Goal: Transaction & Acquisition: Obtain resource

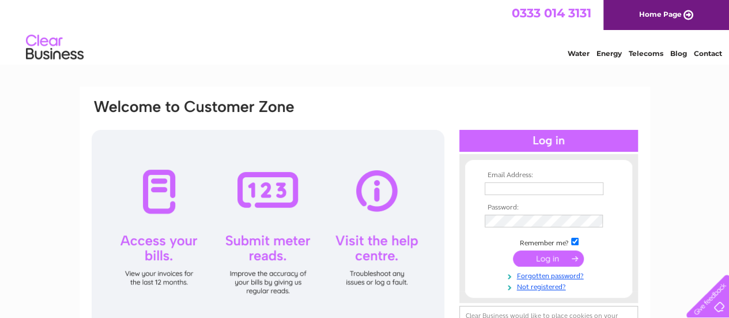
click at [536, 191] on input "text" at bounding box center [544, 188] width 119 height 13
type input "ssuttie@webershandwick.com"
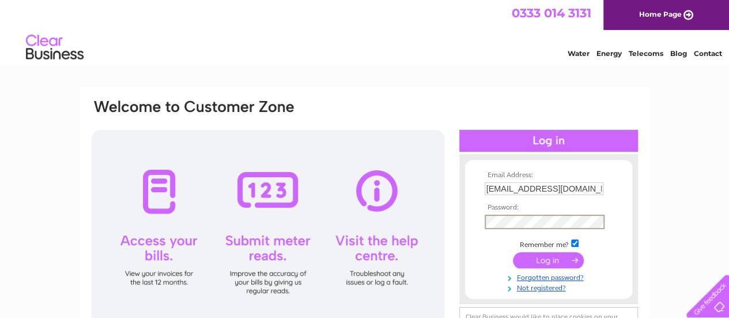
click at [513, 252] on input "submit" at bounding box center [548, 260] width 71 height 16
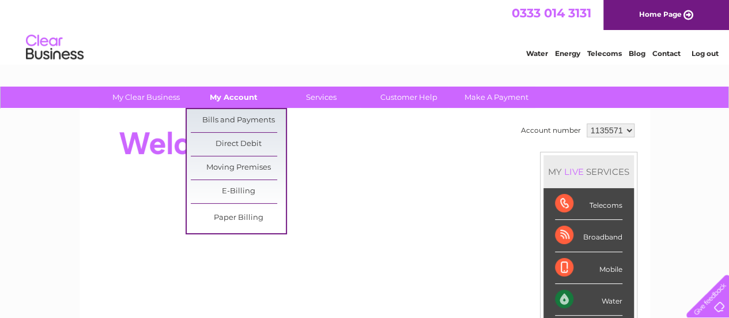
click at [247, 97] on link "My Account" at bounding box center [233, 96] width 95 height 21
click at [248, 118] on link "Bills and Payments" at bounding box center [238, 120] width 95 height 23
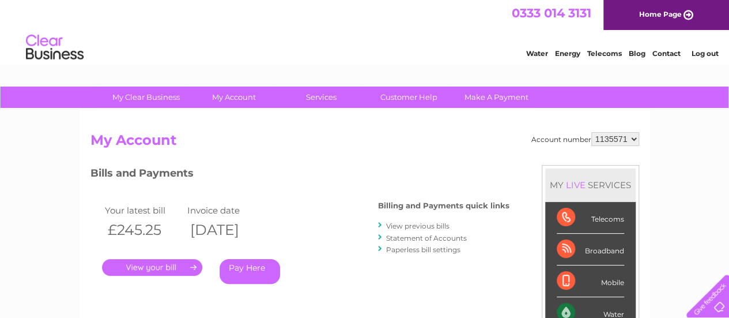
click at [143, 270] on link "." at bounding box center [152, 267] width 100 height 17
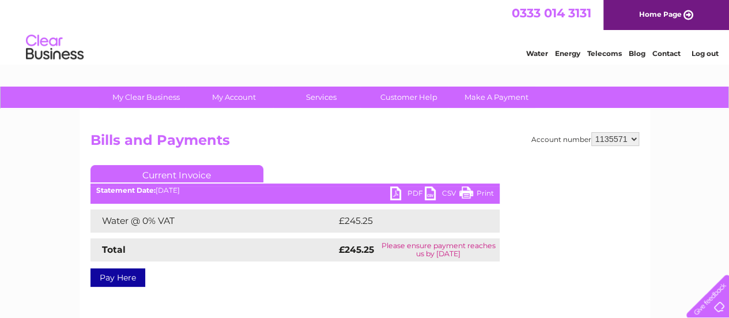
click at [408, 191] on link "PDF" at bounding box center [407, 194] width 35 height 17
